Goal: Task Accomplishment & Management: Manage account settings

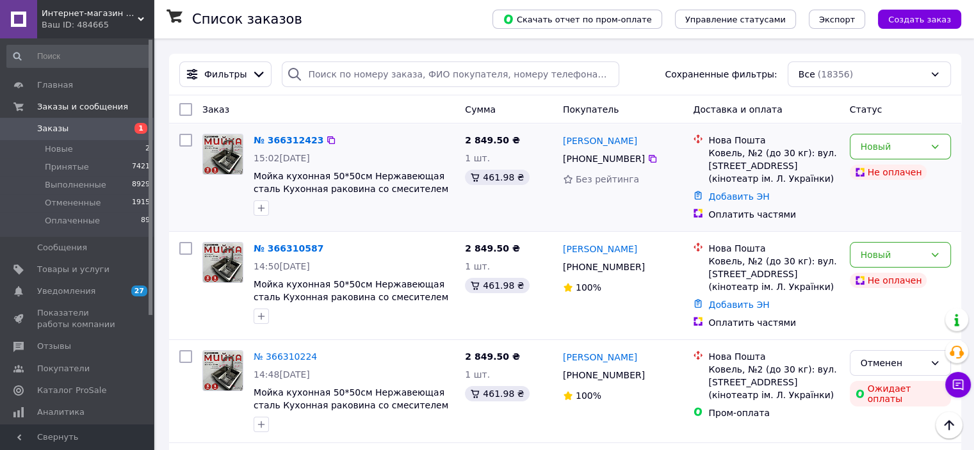
scroll to position [64, 0]
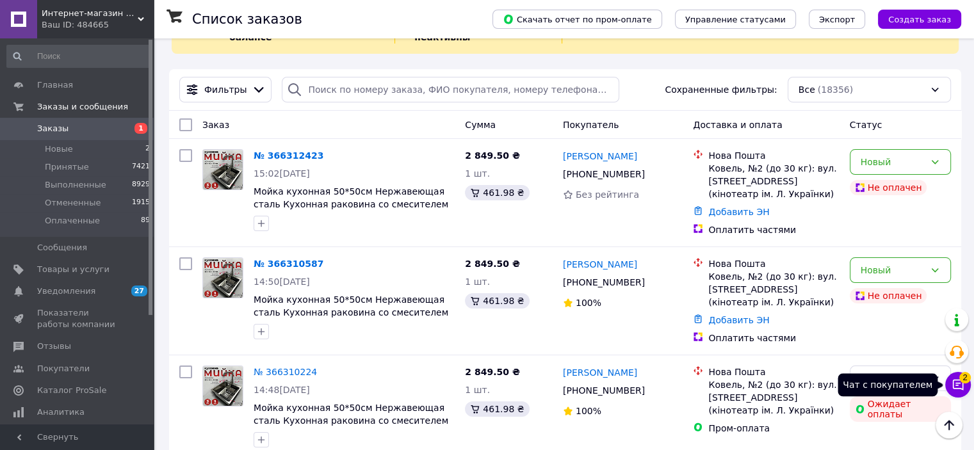
click at [962, 382] on span "2" at bounding box center [966, 378] width 12 height 12
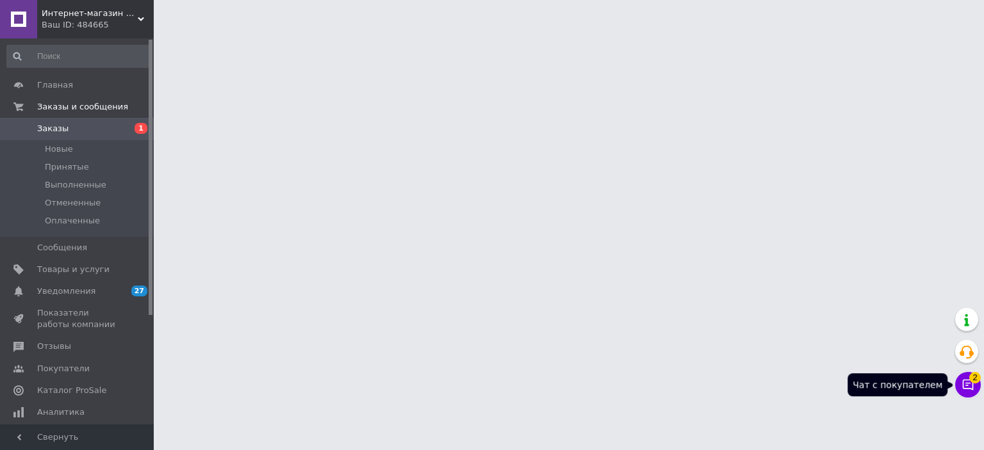
click at [973, 32] on body "Интернет-магазин Строй Дом Ваш ID: 484665 Сайт Интернет-магазин Строй Дом Кабин…" at bounding box center [492, 16] width 984 height 32
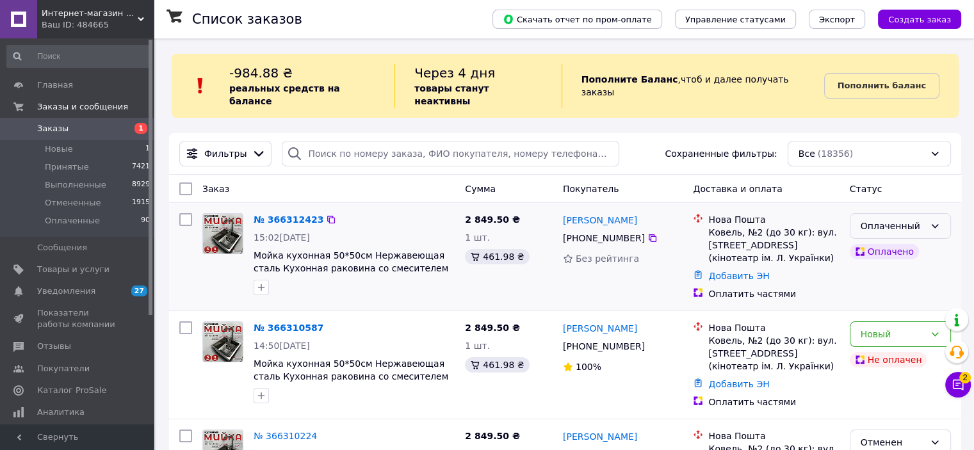
click at [912, 219] on div "Оплаченный" at bounding box center [893, 226] width 64 height 14
click at [907, 238] on li "Принят" at bounding box center [900, 241] width 100 height 23
click at [890, 327] on div "Новый" at bounding box center [893, 334] width 64 height 14
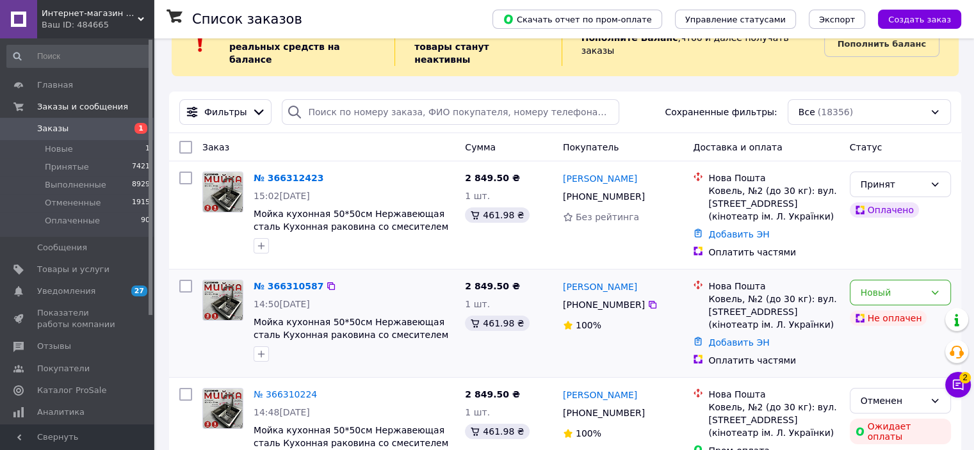
scroll to position [64, 0]
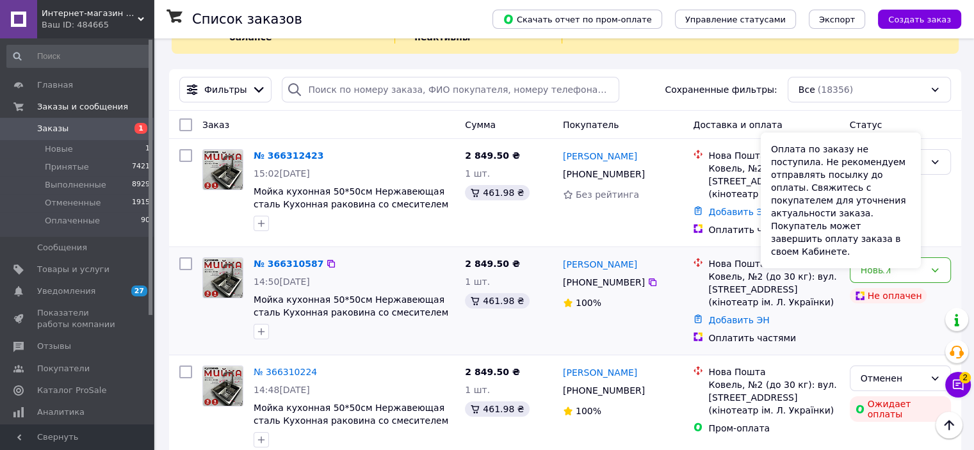
click at [887, 267] on div "Оплата по заказу не поступила. Не рекомендуем отправлять посылку до оплаты. Свя…" at bounding box center [841, 201] width 160 height 136
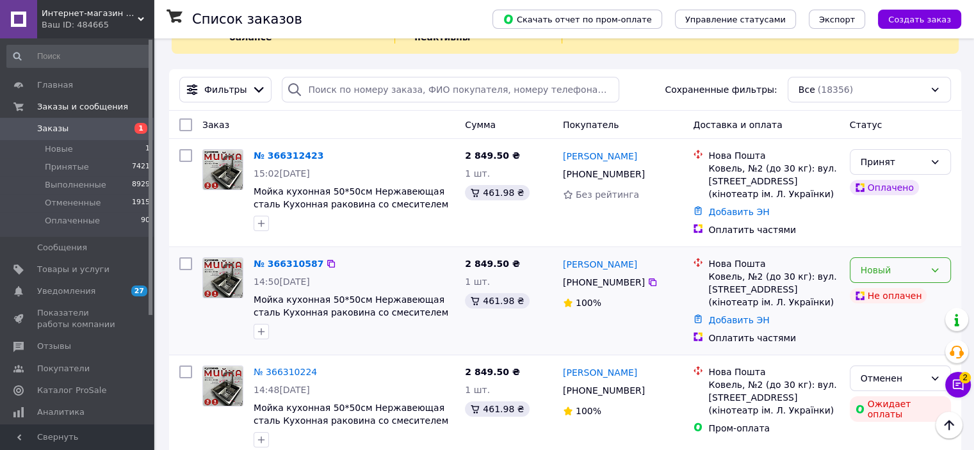
click at [943, 261] on div "Новый" at bounding box center [900, 271] width 101 height 26
click at [883, 339] on li "Отменен" at bounding box center [900, 331] width 100 height 23
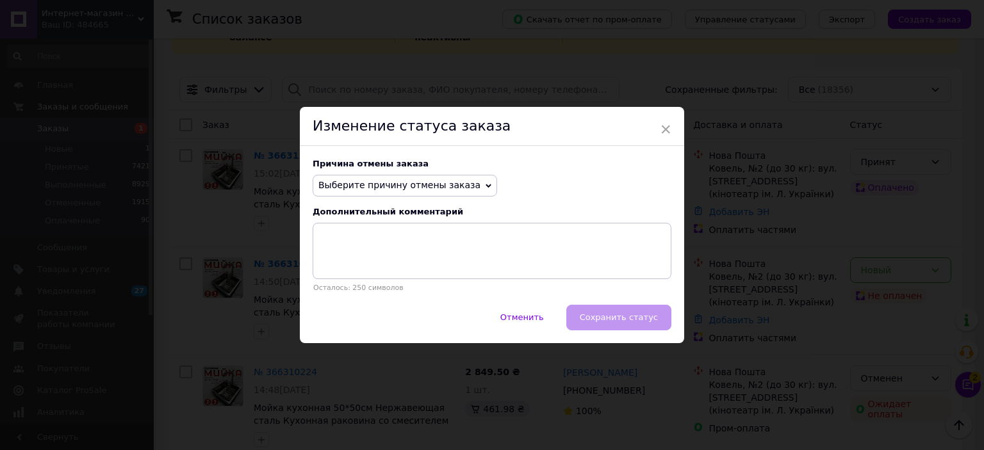
click at [452, 187] on span "Выберите причину отмены заказа" at bounding box center [399, 185] width 162 height 10
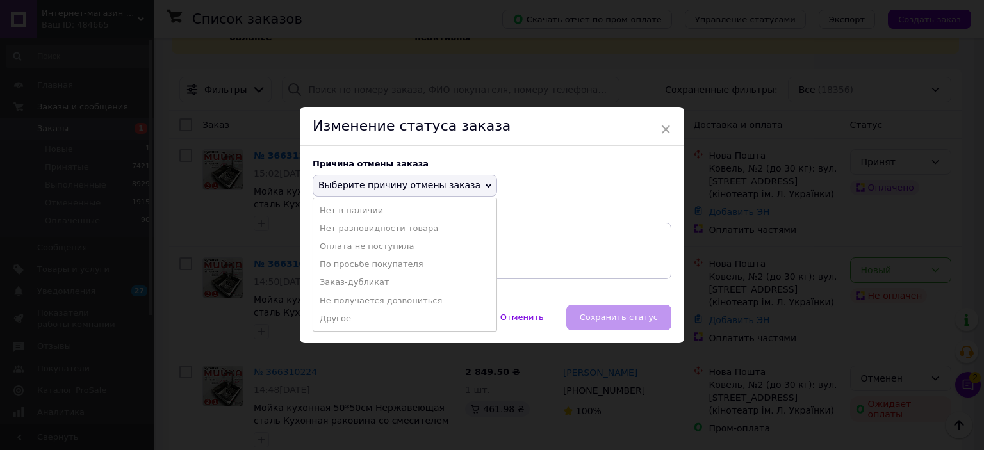
click at [372, 281] on li "Заказ-дубликат" at bounding box center [404, 283] width 183 height 18
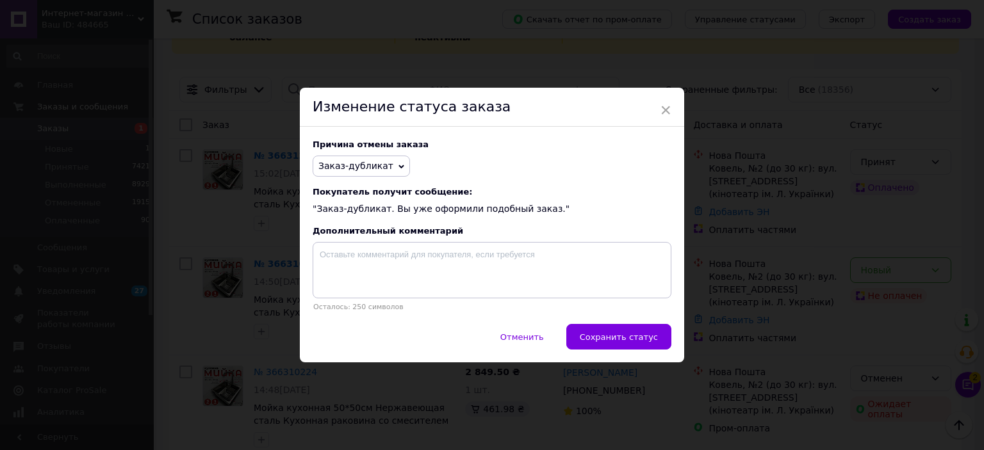
click at [637, 324] on div "Причина отмены заказа Заказ-дубликат Нет в наличии Нет разновидности товара Опл…" at bounding box center [492, 225] width 384 height 197
click at [669, 101] on span "×" at bounding box center [666, 110] width 12 height 22
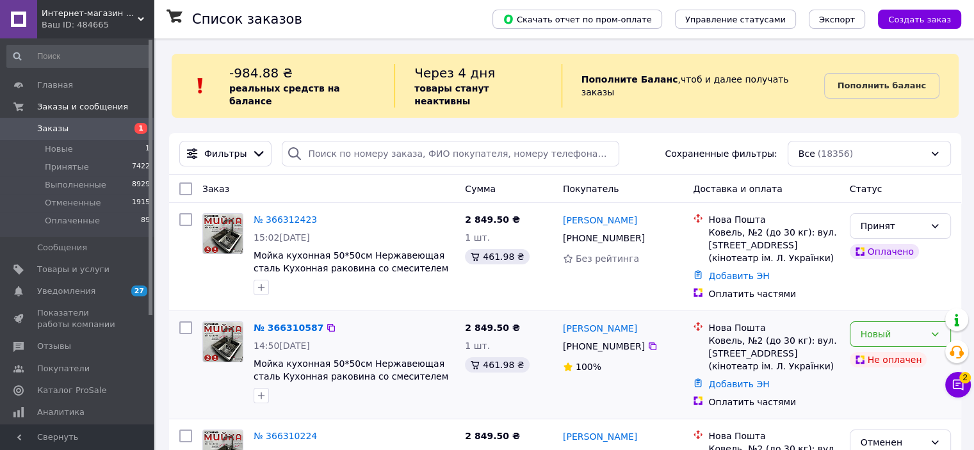
click at [907, 327] on div "Новый" at bounding box center [893, 334] width 64 height 14
click at [897, 399] on li "Отменен" at bounding box center [900, 395] width 100 height 23
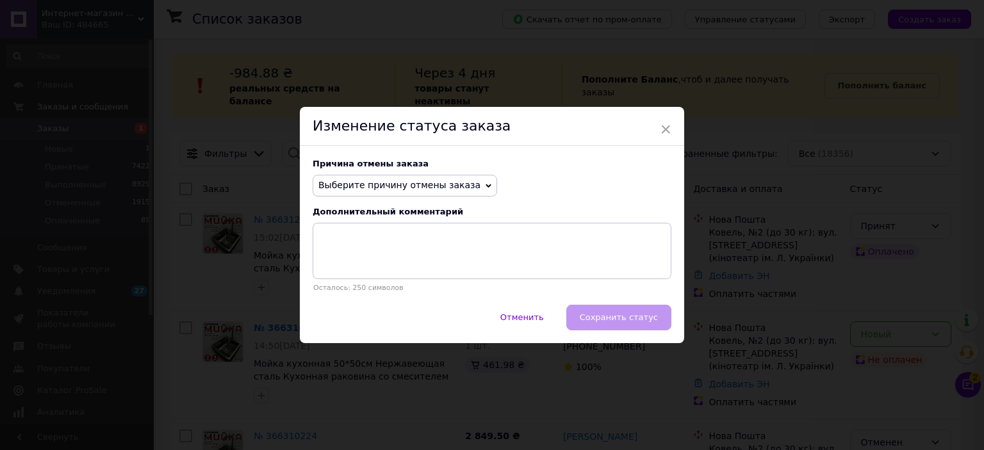
click at [382, 179] on span "Выберите причину отмены заказа" at bounding box center [405, 186] width 185 height 22
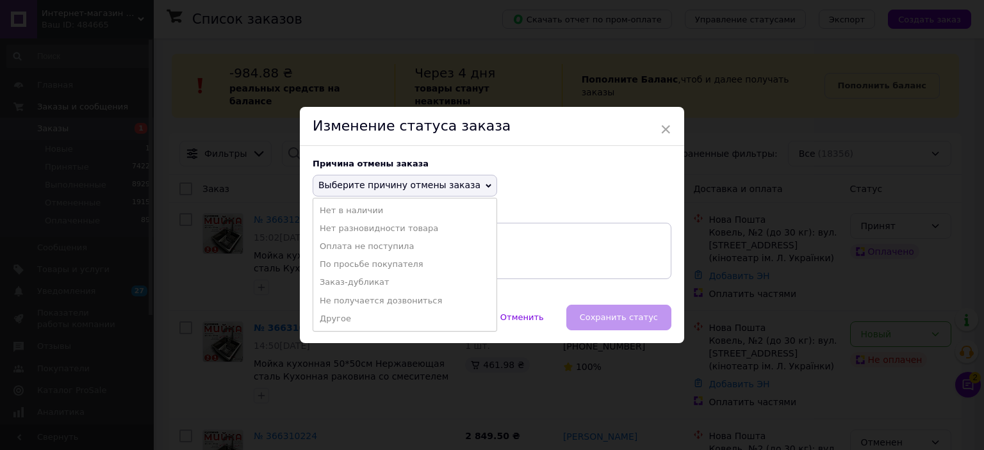
click at [381, 314] on li "Другое" at bounding box center [404, 319] width 183 height 18
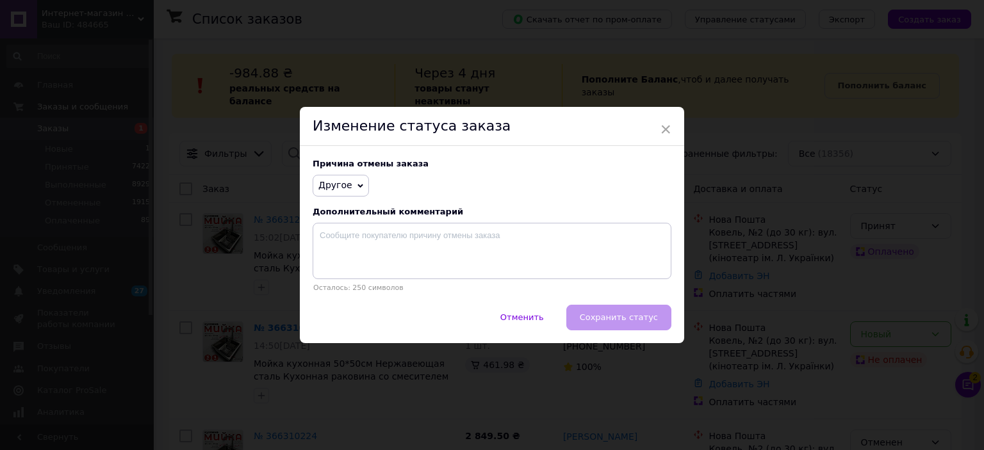
click at [338, 177] on span "Другое" at bounding box center [341, 186] width 56 height 22
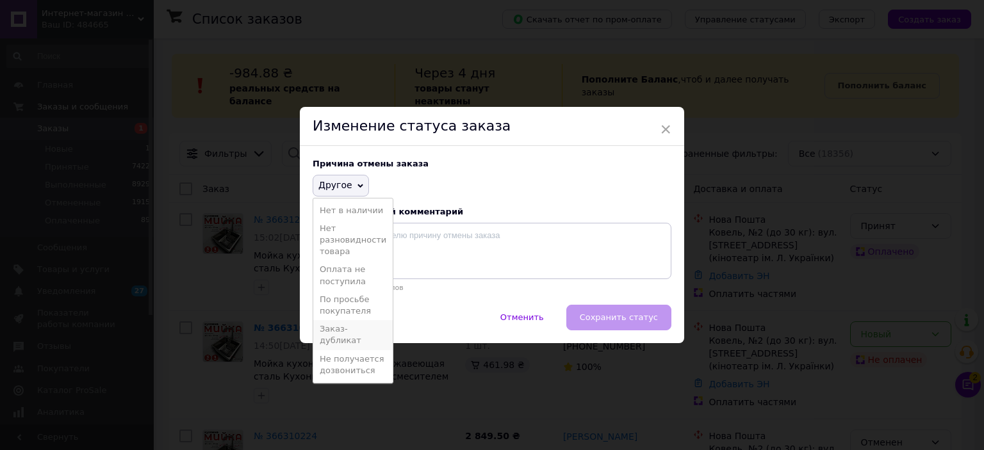
click at [349, 333] on li "Заказ-дубликат" at bounding box center [352, 334] width 79 height 29
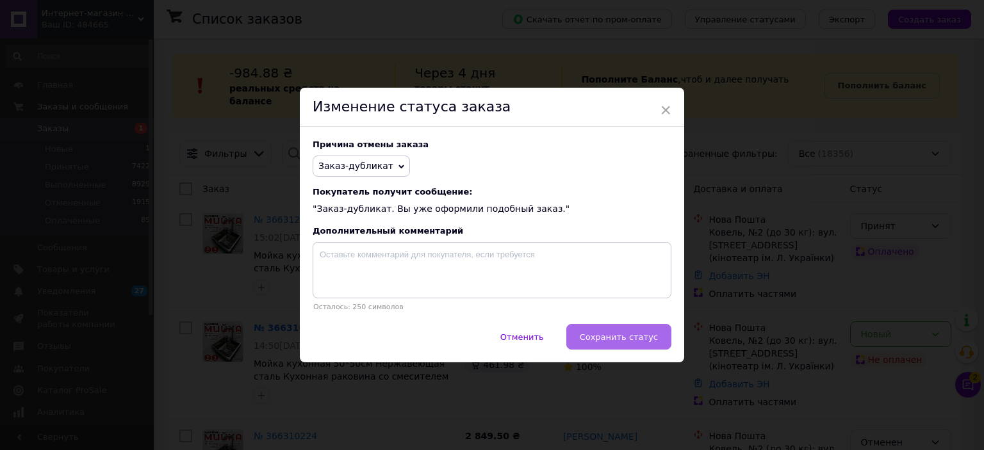
click at [601, 338] on span "Сохранить статус" at bounding box center [619, 338] width 78 height 10
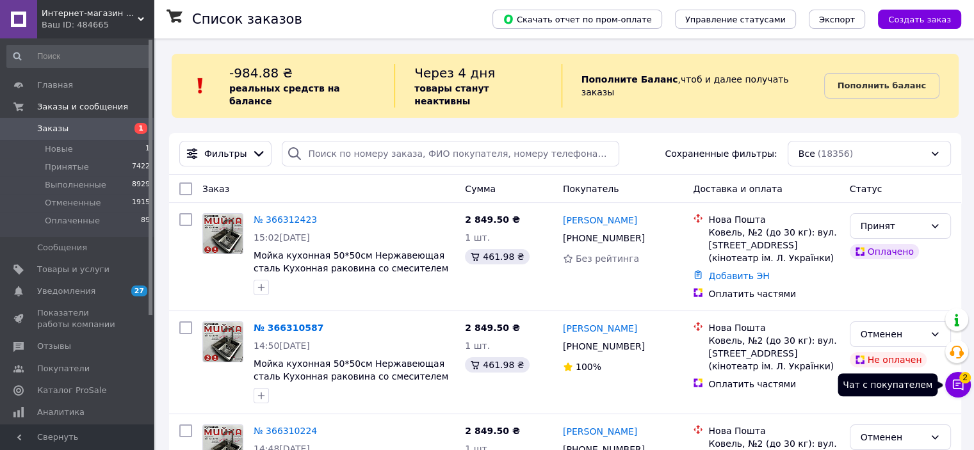
click at [962, 386] on icon at bounding box center [958, 385] width 13 height 13
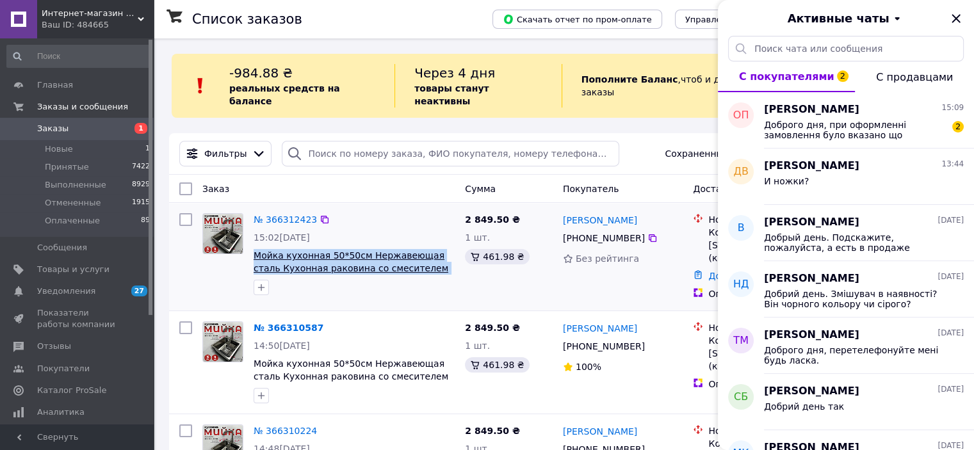
copy span "Мойка кухонная 50*50см Нержавеющая сталь Кухонная раковина со смесителем Мойка с"
drag, startPoint x: 441, startPoint y: 253, endPoint x: 255, endPoint y: 238, distance: 187.0
click at [255, 249] on span "Мойка кухонная 50*50см Нержавеющая сталь Кухонная раковина со смесителем Мойка …" at bounding box center [354, 262] width 201 height 26
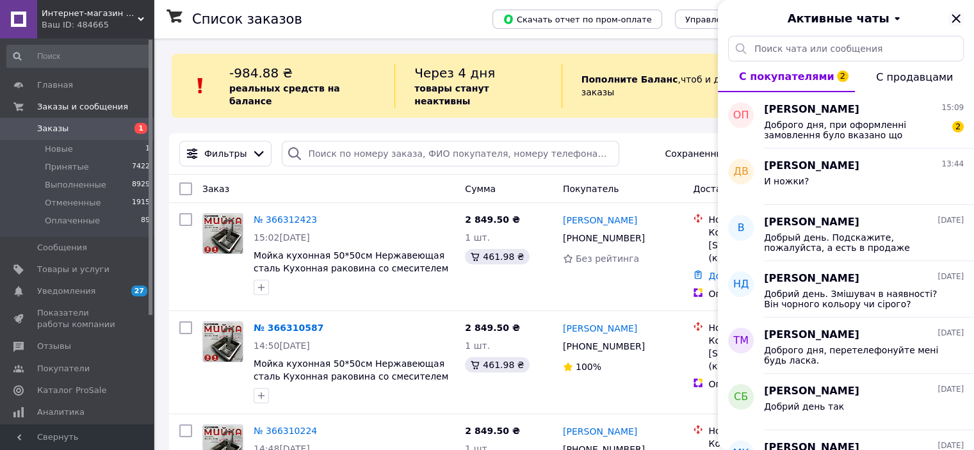
click at [961, 14] on icon "Закрыть" at bounding box center [956, 18] width 15 height 15
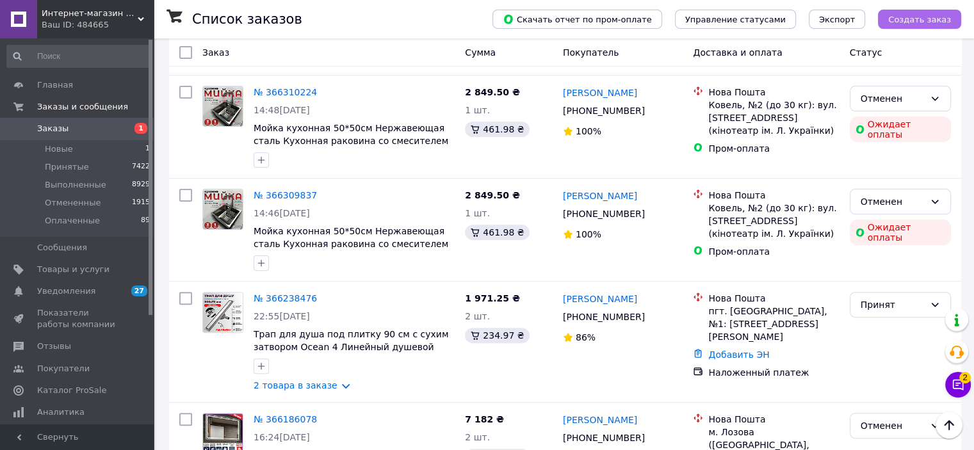
scroll to position [2779, 0]
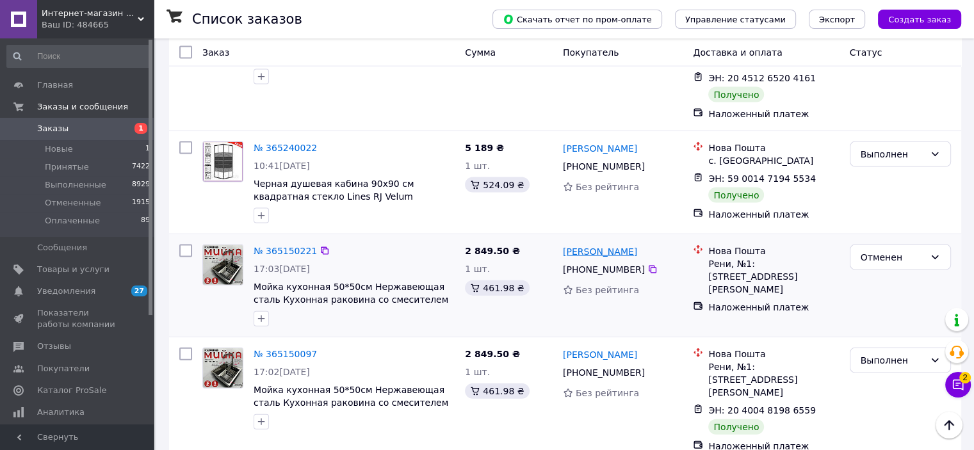
drag, startPoint x: 639, startPoint y: 179, endPoint x: 586, endPoint y: 179, distance: 52.5
click at [586, 243] on div "[PERSON_NAME]" at bounding box center [623, 251] width 123 height 16
copy link "[PERSON_NAME]"
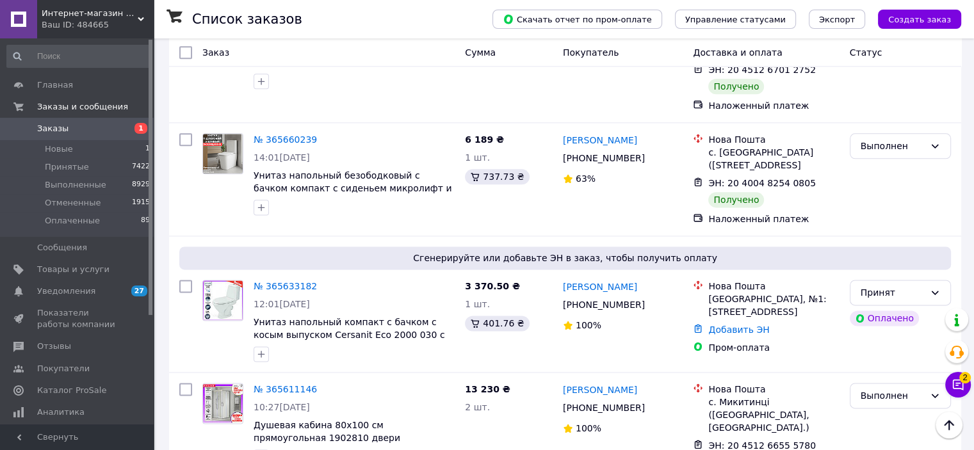
scroll to position [0, 0]
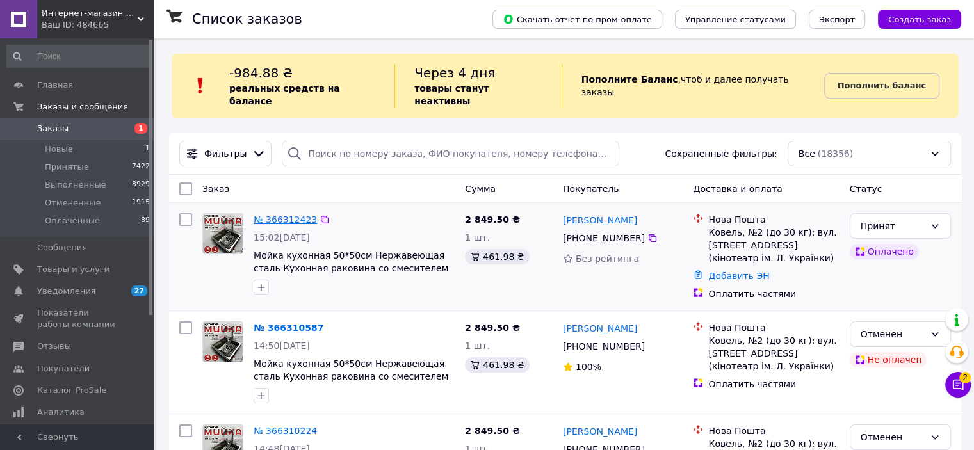
click at [292, 215] on link "№ 366312423" at bounding box center [285, 220] width 63 height 10
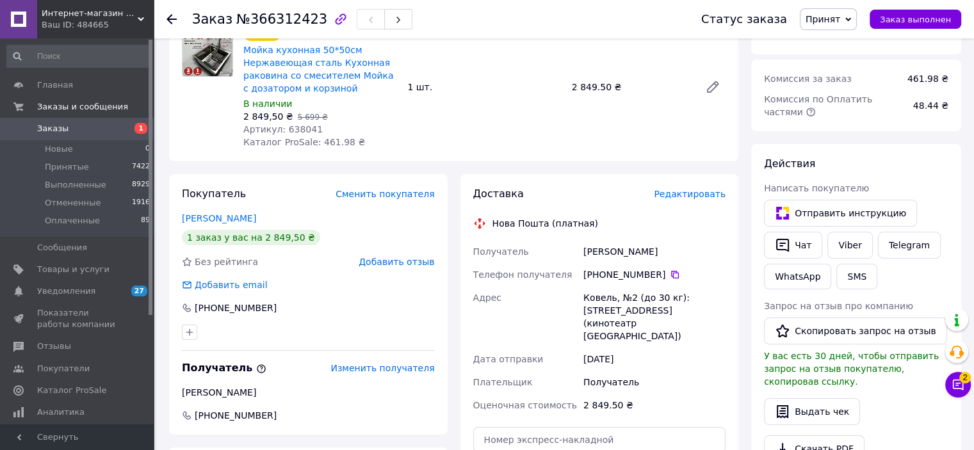
scroll to position [192, 0]
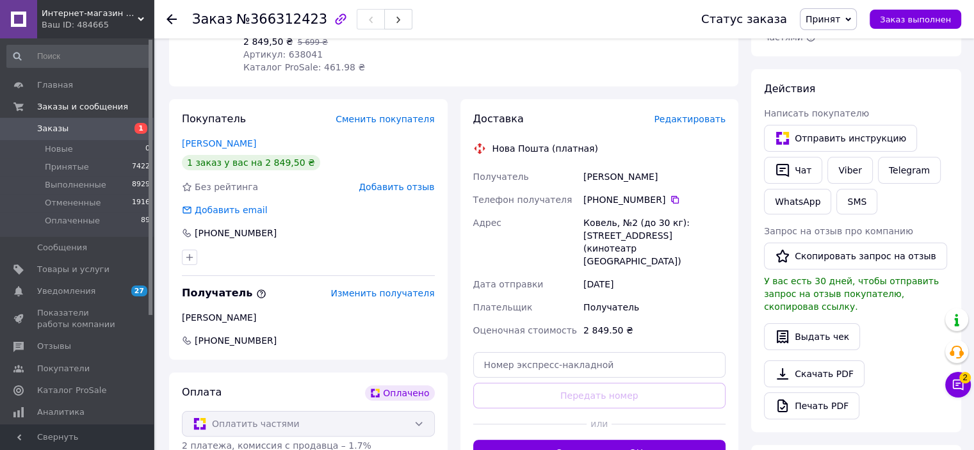
copy div "Получатель [PERSON_NAME] Телефон получателя +380 66 367 86 [GEOGRAPHIC_DATA], №…"
drag, startPoint x: 646, startPoint y: 249, endPoint x: 472, endPoint y: 181, distance: 187.0
click at [472, 181] on div "Получатель [PERSON_NAME] Телефон получателя +380 66 367 86 [GEOGRAPHIC_DATA], №…" at bounding box center [600, 253] width 258 height 177
click at [85, 133] on span "Заказы" at bounding box center [77, 129] width 81 height 12
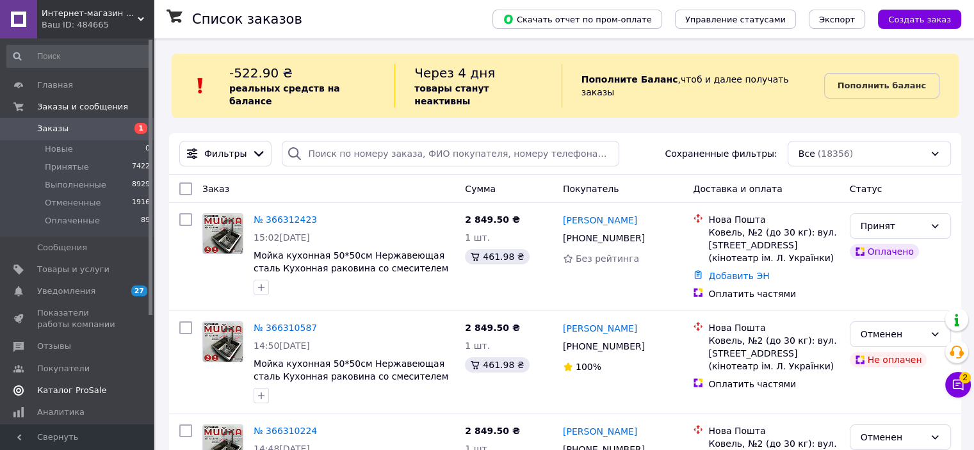
click at [102, 389] on span "Каталог ProSale" at bounding box center [77, 391] width 81 height 12
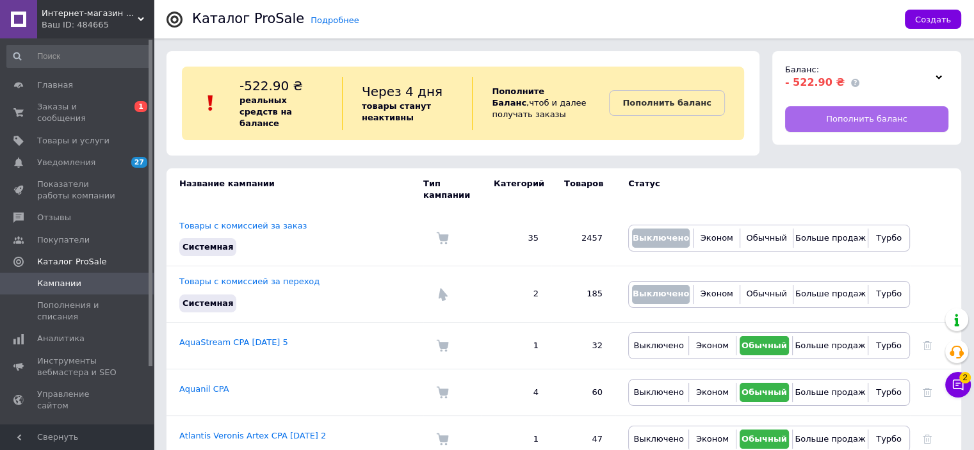
click at [844, 124] on span "Пополнить баланс" at bounding box center [866, 119] width 81 height 12
click at [81, 109] on span "Заказы и сообщения" at bounding box center [77, 112] width 81 height 23
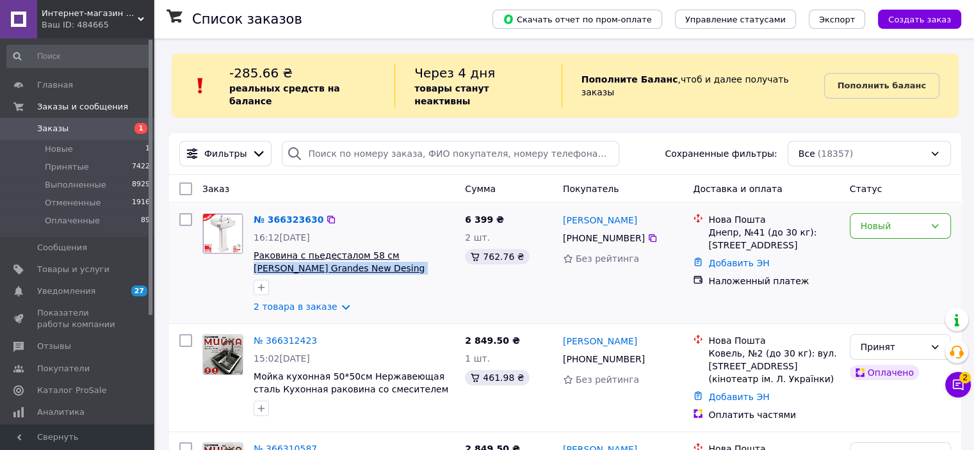
drag, startPoint x: 446, startPoint y: 259, endPoint x: 382, endPoint y: 245, distance: 65.6
click at [382, 249] on span "Раковина с пьедесталом 58 см [PERSON_NAME] Grandes New Desing ретро. Умывальник…" at bounding box center [354, 262] width 201 height 26
copy span "[PERSON_NAME] Grandes New Desing ретро. Умывальник 58 см"
click at [286, 215] on link "№ 366323630" at bounding box center [289, 220] width 70 height 10
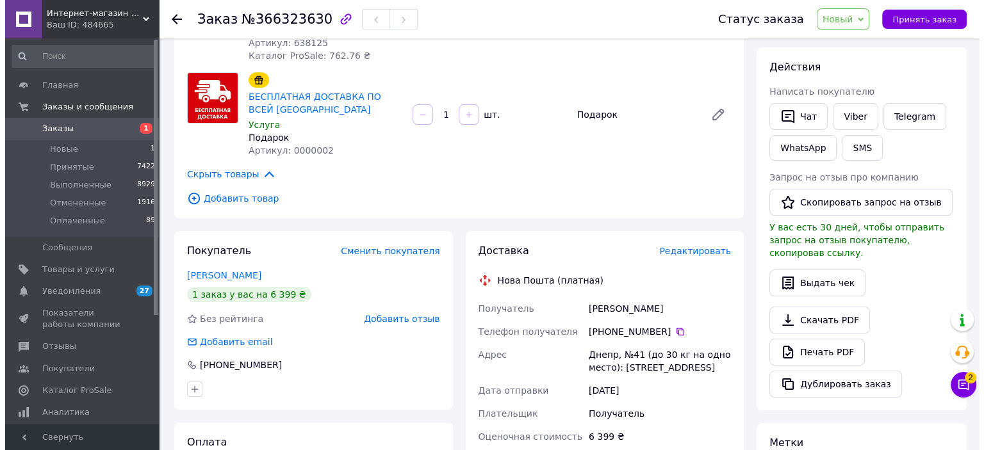
scroll to position [256, 0]
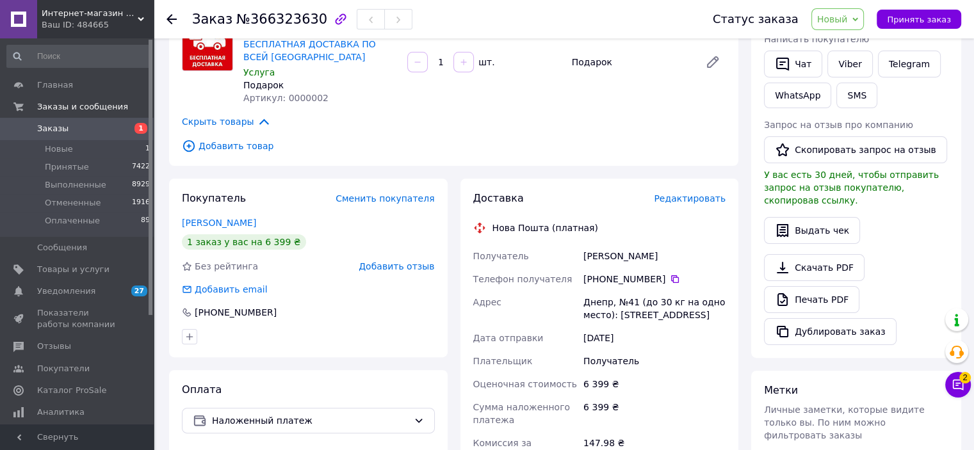
click at [697, 193] on span "Редактировать" at bounding box center [690, 198] width 72 height 10
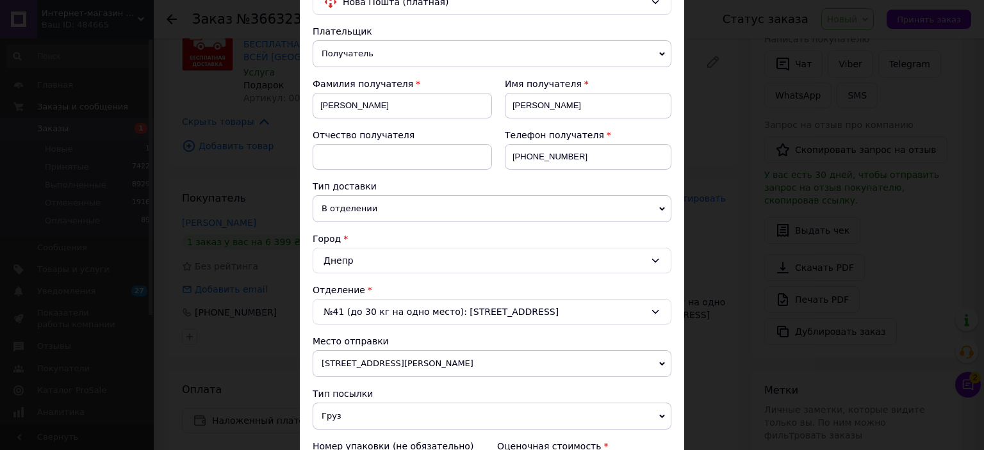
scroll to position [128, 0]
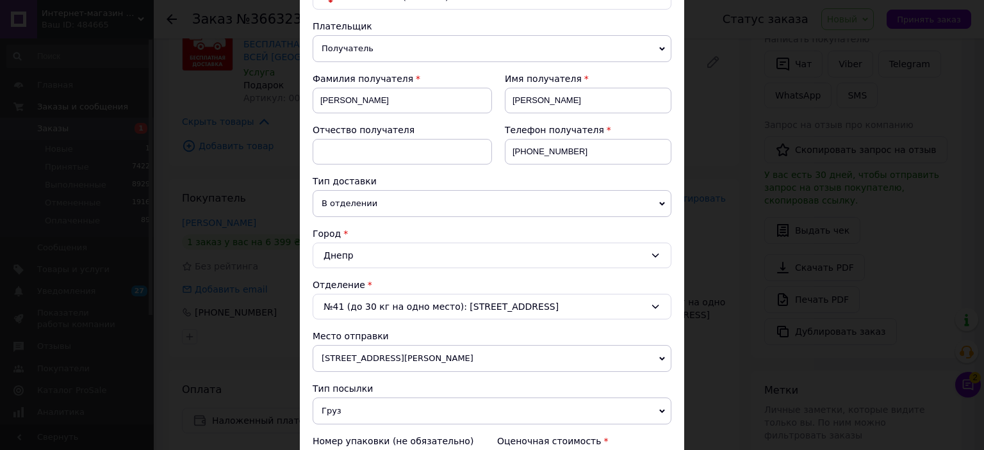
click at [415, 302] on div "№41 (до 30 кг на одно место): [STREET_ADDRESS]" at bounding box center [492, 307] width 359 height 26
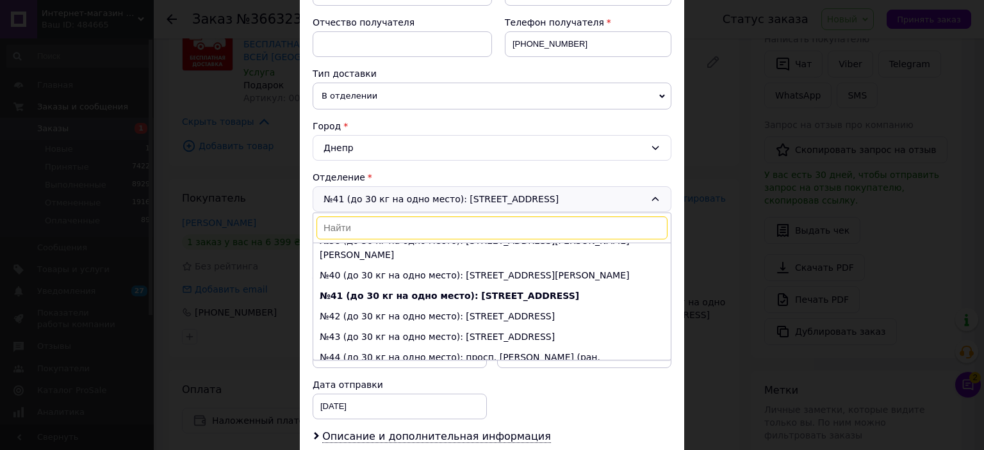
scroll to position [256, 0]
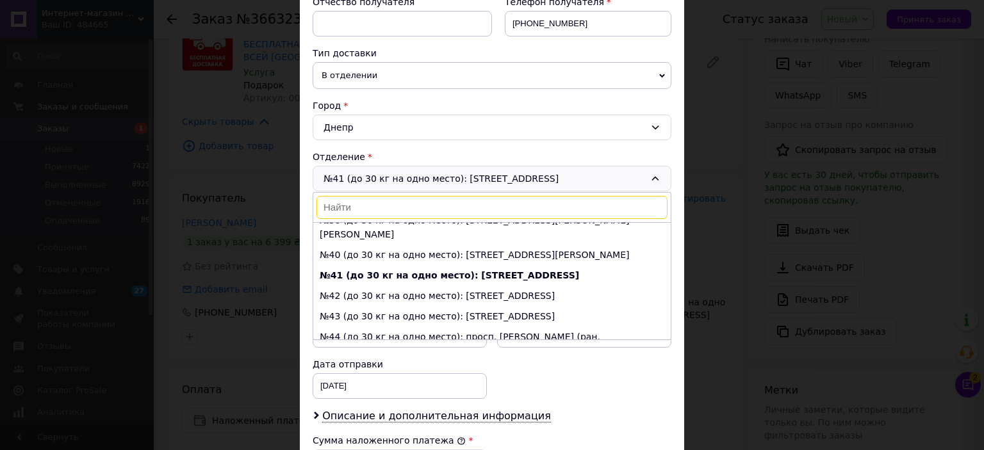
type input "1"
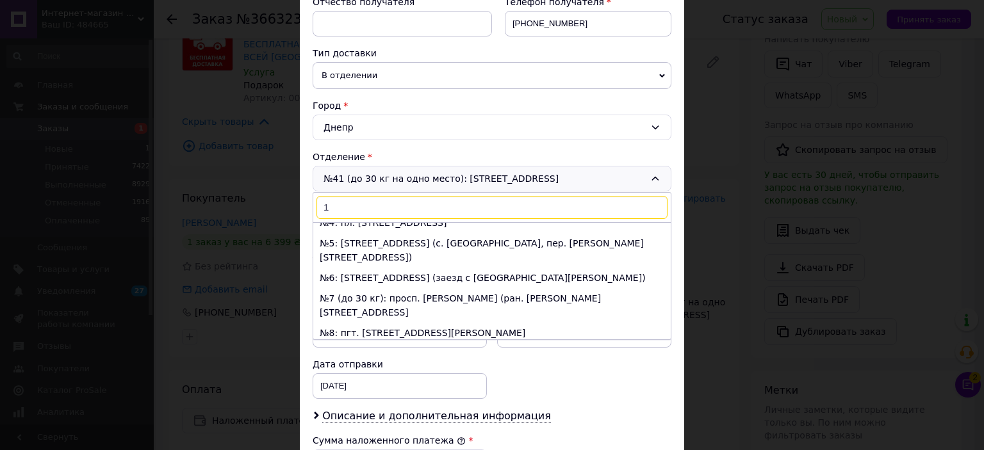
scroll to position [0, 0]
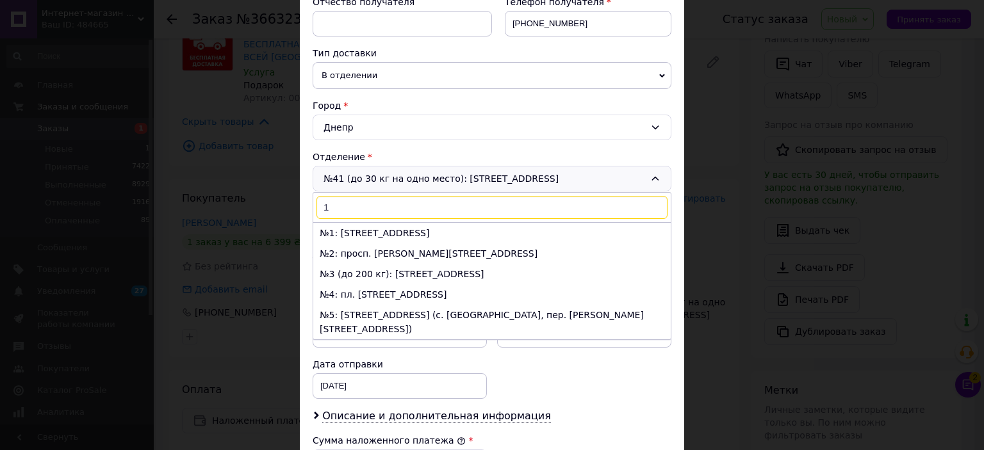
click at [338, 204] on input "1" at bounding box center [491, 207] width 351 height 23
click at [333, 203] on input "1" at bounding box center [491, 207] width 351 height 23
click at [331, 203] on input "1" at bounding box center [491, 207] width 351 height 23
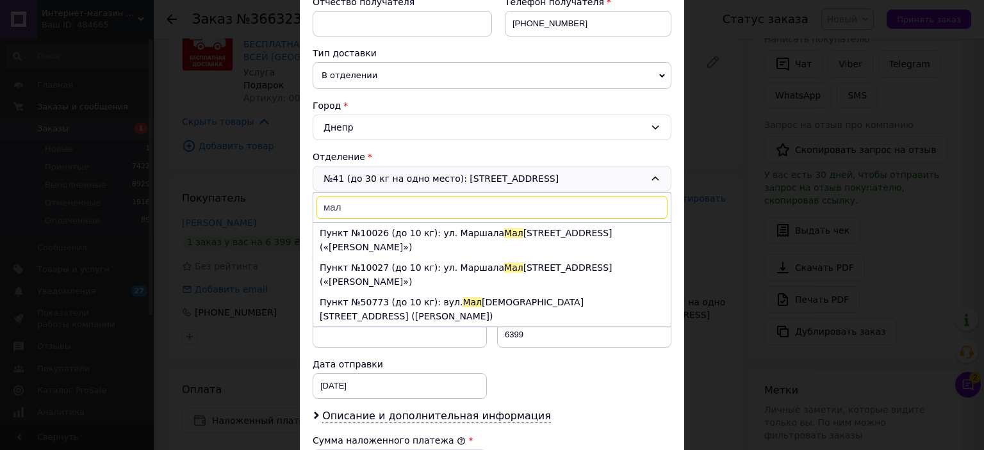
type input "мал"
click at [515, 151] on div "Отделение" at bounding box center [492, 157] width 359 height 13
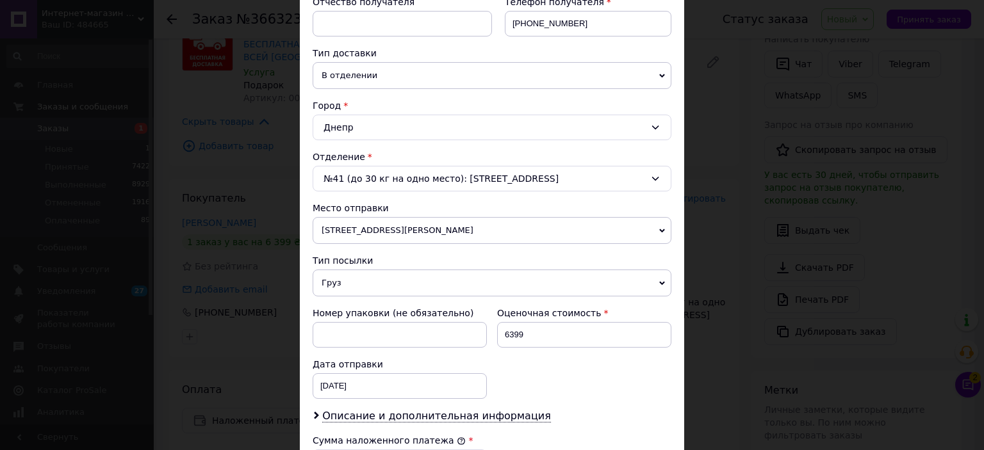
click at [428, 186] on div "№41 (до 30 кг на одно место): [STREET_ADDRESS]" at bounding box center [492, 179] width 359 height 26
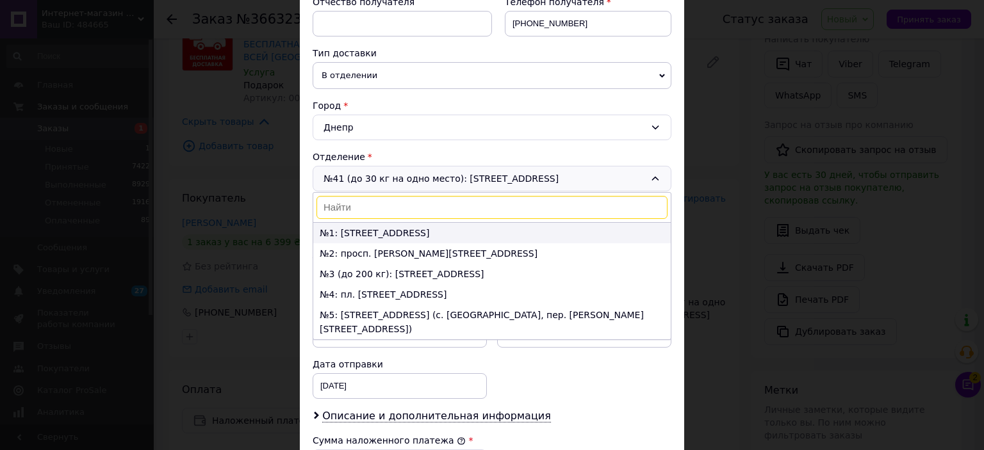
click at [465, 232] on li "№1: [STREET_ADDRESS]" at bounding box center [491, 233] width 357 height 21
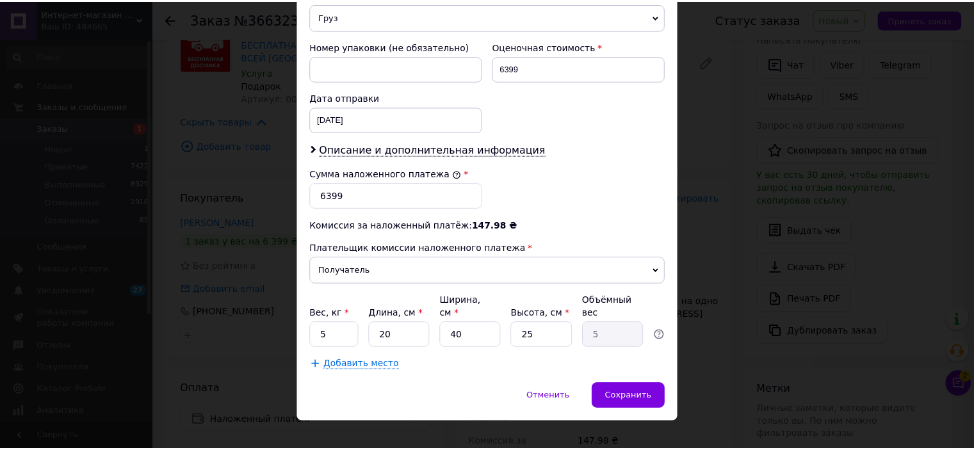
scroll to position [523, 0]
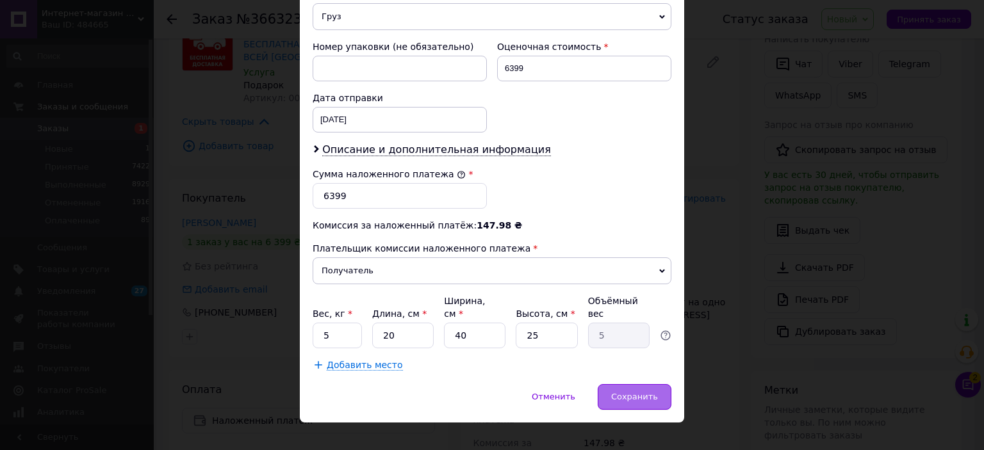
click at [621, 392] on span "Сохранить" at bounding box center [634, 397] width 47 height 10
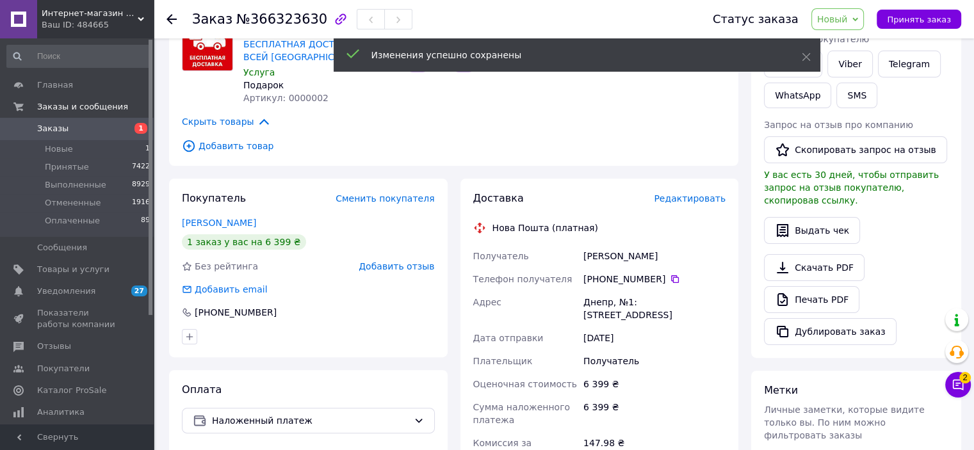
drag, startPoint x: 656, startPoint y: 308, endPoint x: 470, endPoint y: 238, distance: 198.9
click at [470, 238] on div "Доставка Редактировать Нова Пошта (платная) Получатель [PERSON_NAME] Телефон по…" at bounding box center [600, 422] width 279 height 487
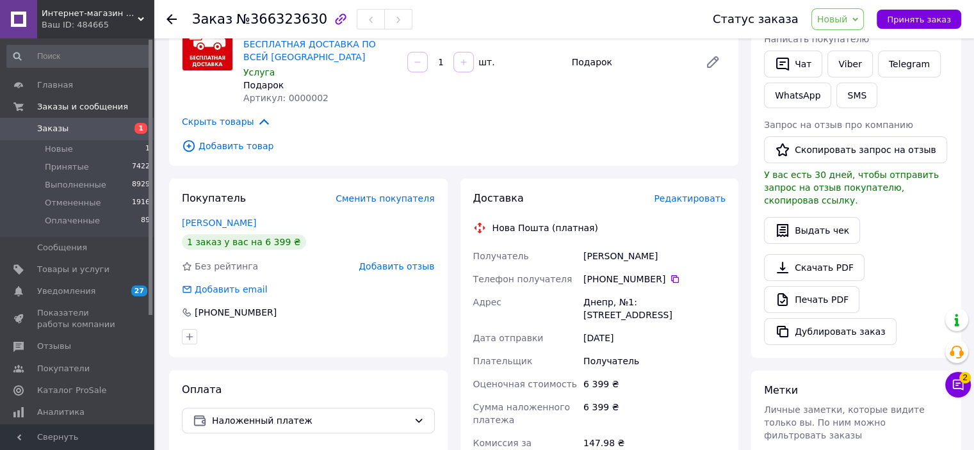
copy div "Получатель [PERSON_NAME] Телефон получателя [PHONE_NUMBER]   Адрес [STREET_ADDR…"
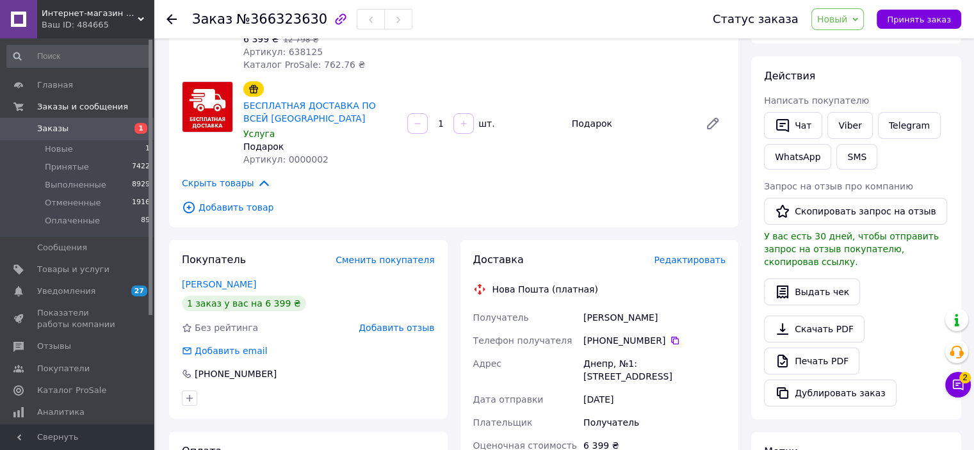
scroll to position [128, 0]
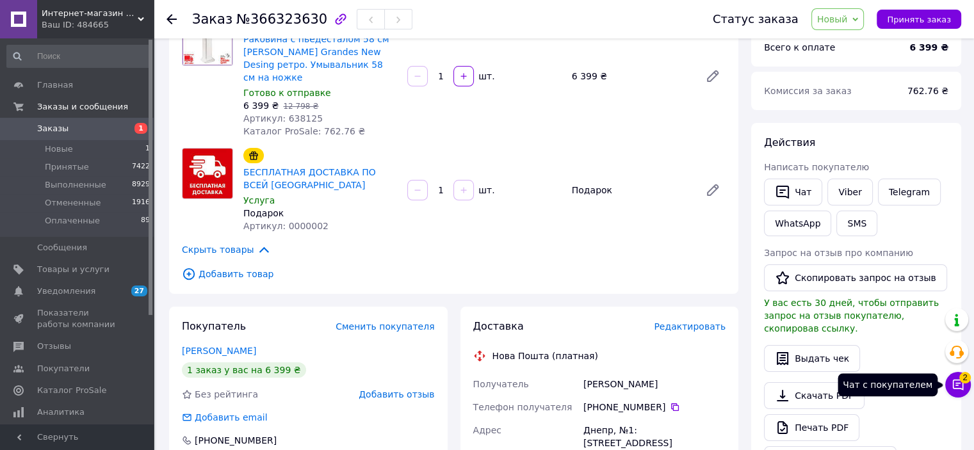
click at [965, 379] on span "2" at bounding box center [966, 378] width 12 height 12
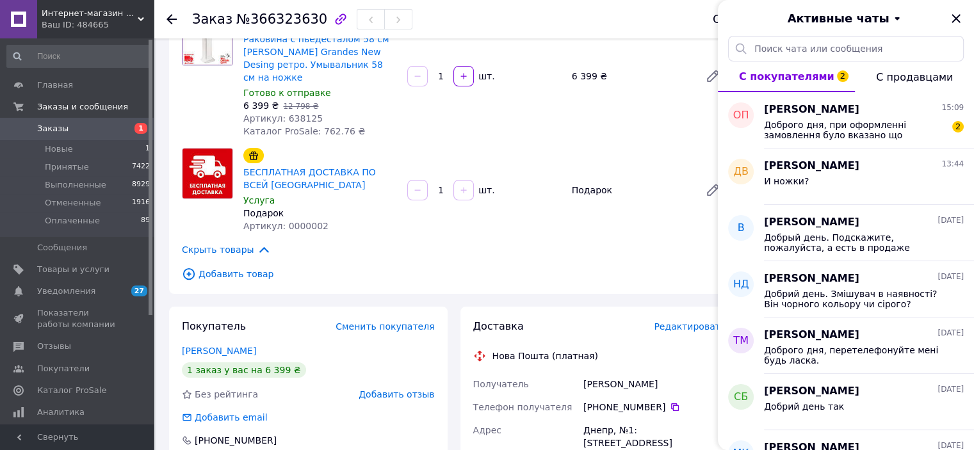
click at [625, 267] on span "Добавить товар" at bounding box center [454, 274] width 544 height 14
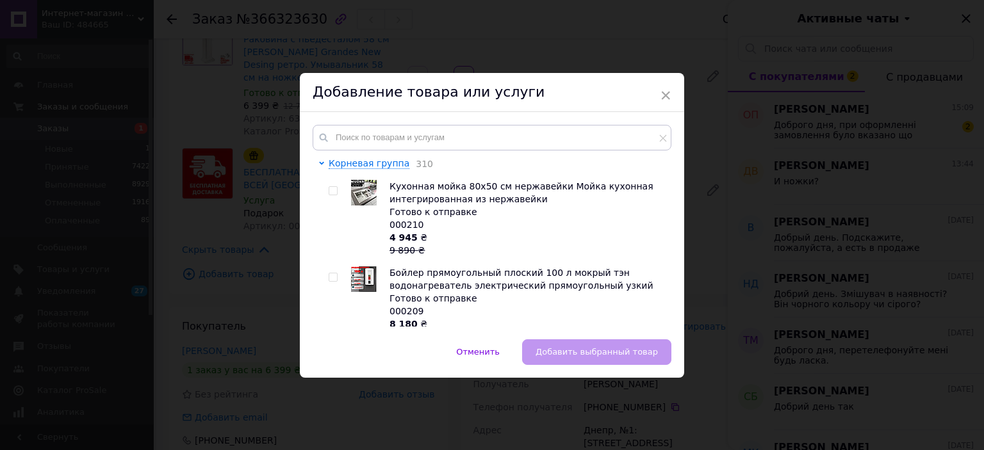
click at [666, 86] on span "×" at bounding box center [666, 96] width 12 height 22
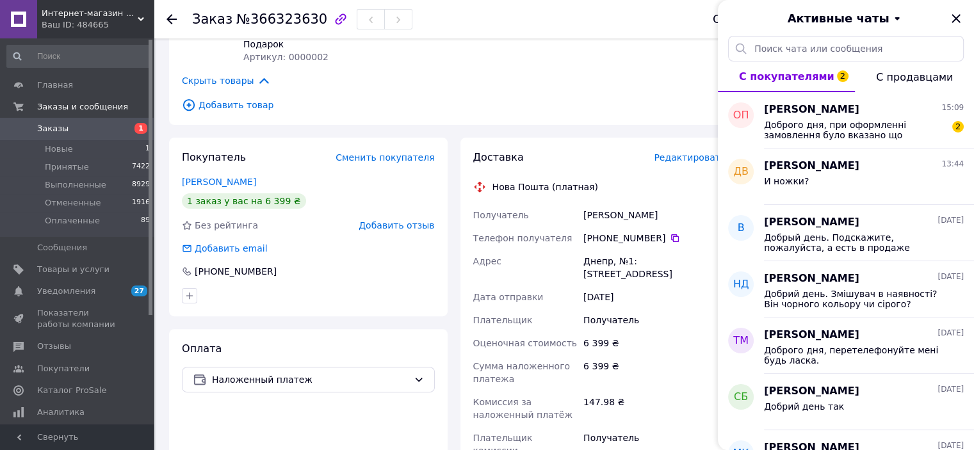
scroll to position [320, 0]
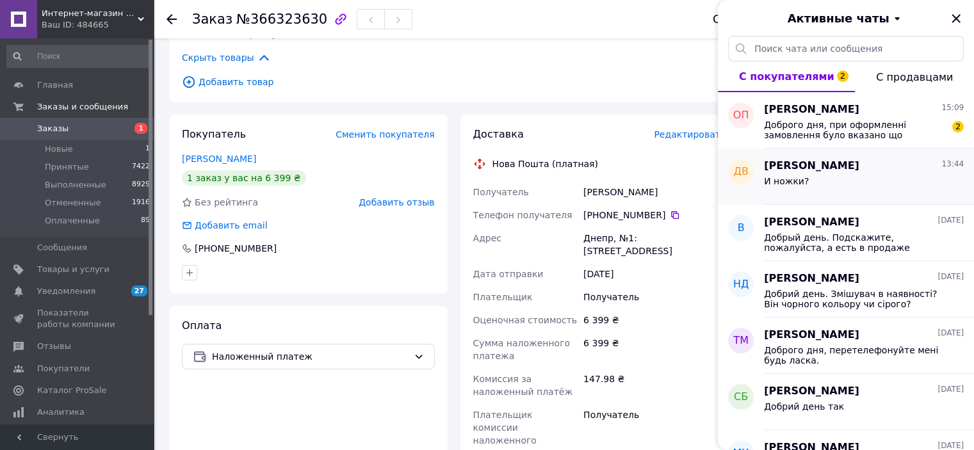
drag, startPoint x: 666, startPoint y: 289, endPoint x: 734, endPoint y: 197, distance: 114.6
click at [666, 289] on div "Получатель" at bounding box center [654, 297] width 147 height 23
click at [952, 14] on icon "Закрыть" at bounding box center [956, 18] width 15 height 15
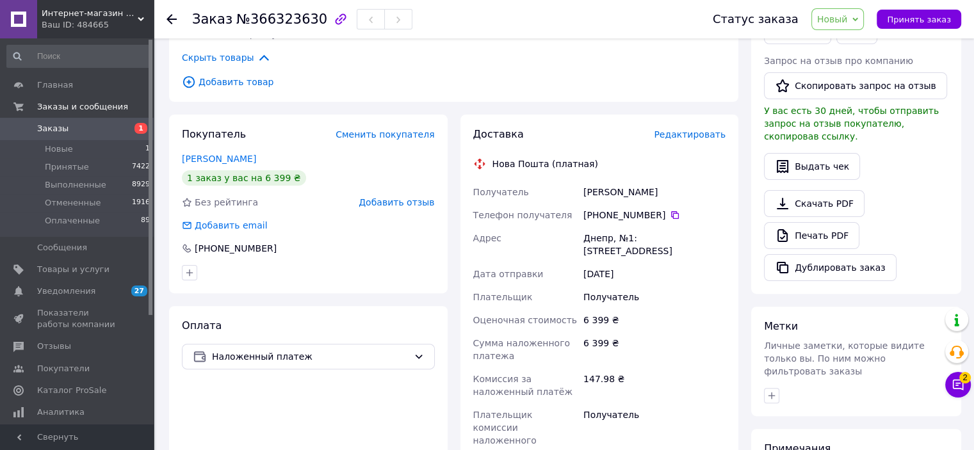
click at [668, 245] on div "Днепр, №1: [STREET_ADDRESS]" at bounding box center [654, 245] width 147 height 36
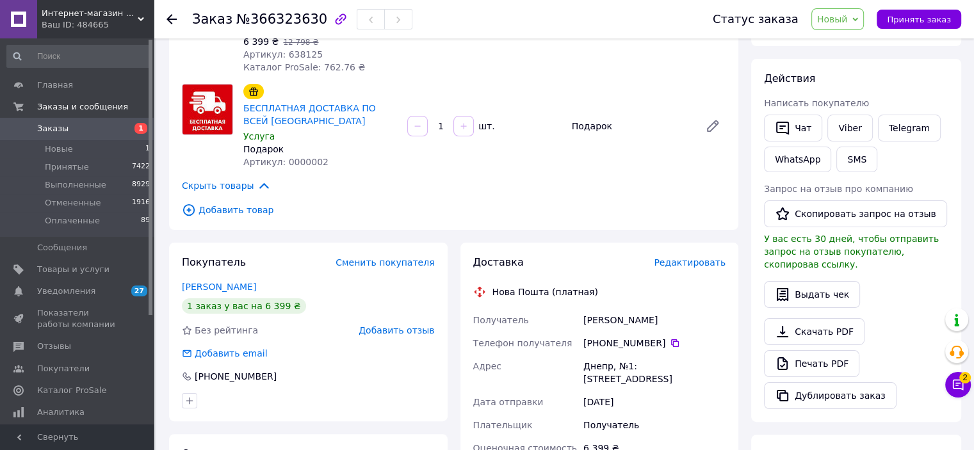
scroll to position [256, 0]
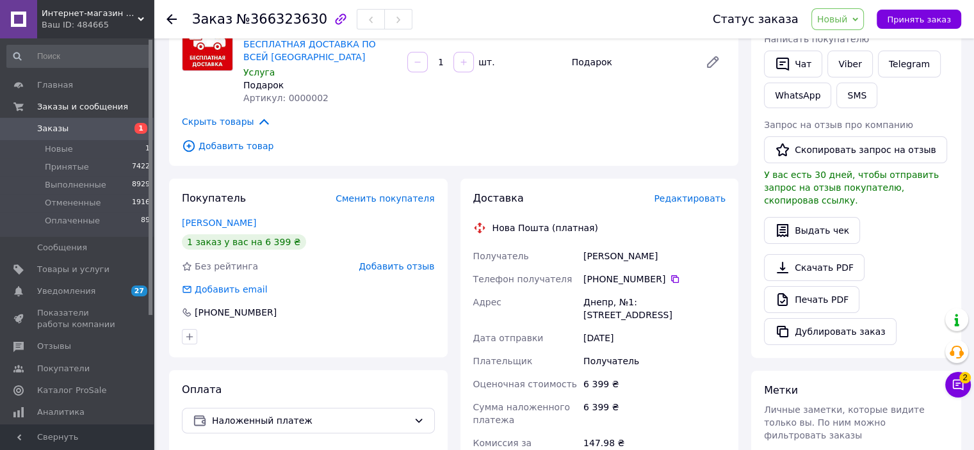
drag, startPoint x: 645, startPoint y: 306, endPoint x: 473, endPoint y: 243, distance: 183.4
click at [473, 245] on div "Получатель [PERSON_NAME] Телефон получателя [PHONE_NUMBER]   Адрес Днепр, №1: […" at bounding box center [600, 387] width 258 height 284
click at [563, 230] on div "Доставка Редактировать Нова Пошта (платная) Получатель [PERSON_NAME] Телефон по…" at bounding box center [599, 422] width 253 height 461
drag, startPoint x: 600, startPoint y: 288, endPoint x: 474, endPoint y: 243, distance: 133.3
click at [474, 245] on div "Получатель [PERSON_NAME] Телефон получателя [PHONE_NUMBER]   Адрес Днепр, №1: […" at bounding box center [600, 387] width 258 height 284
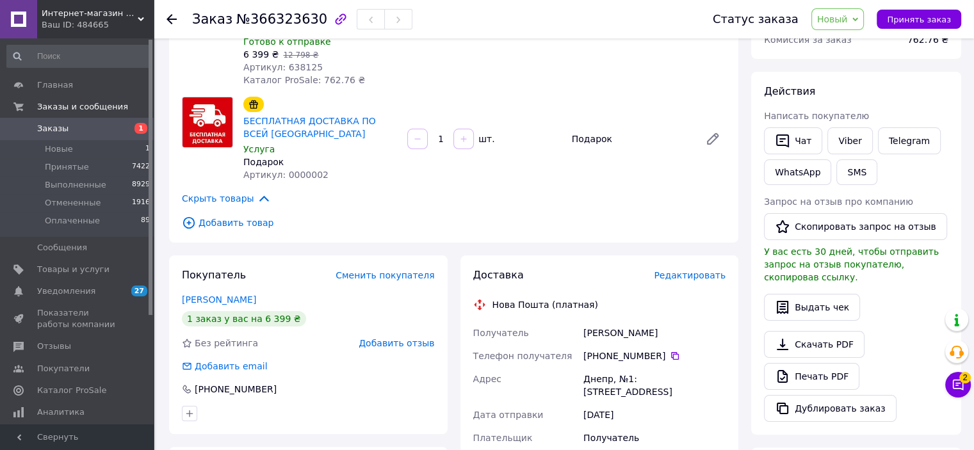
scroll to position [0, 0]
